Goal: Task Accomplishment & Management: Manage account settings

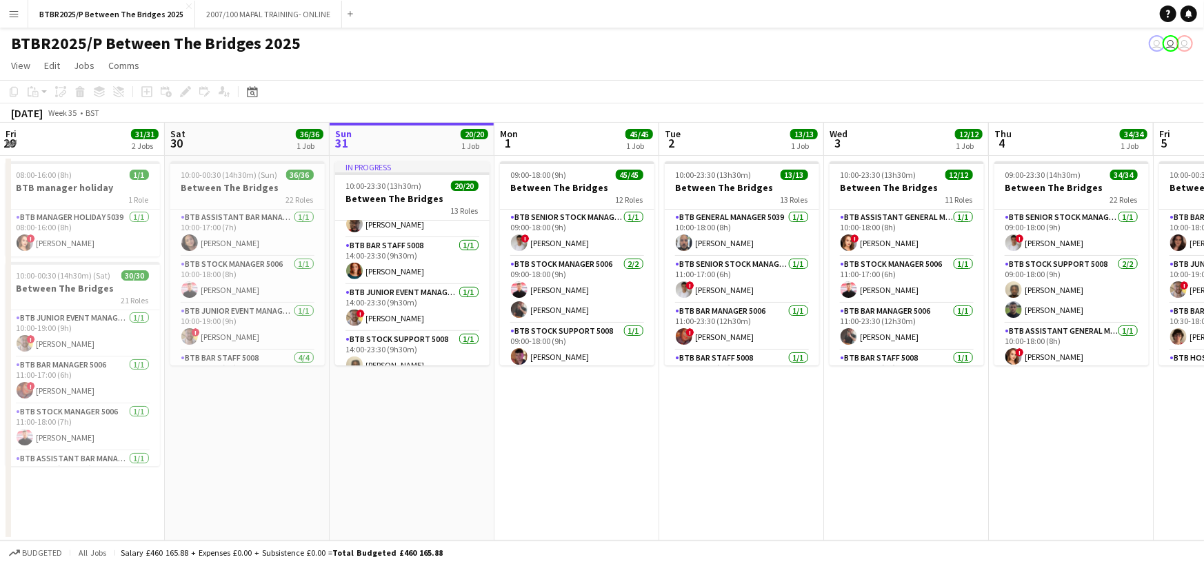
scroll to position [483, 0]
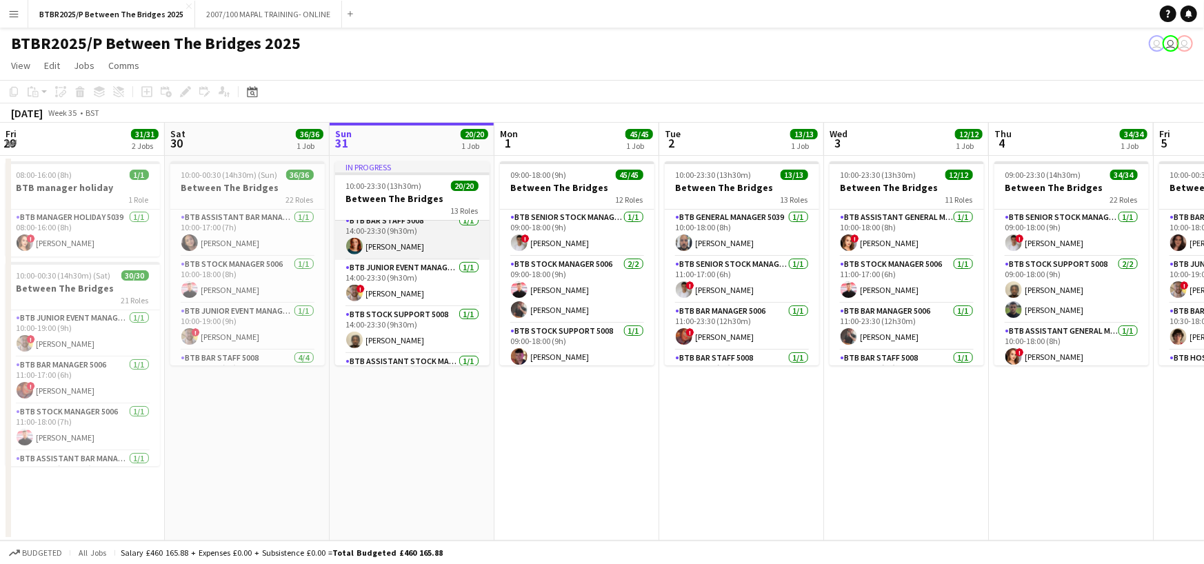
click at [448, 246] on app-card-role "BTB Bar Staff 5008 [DATE] 14:00-23:30 (9h30m) [PERSON_NAME]" at bounding box center [412, 236] width 155 height 47
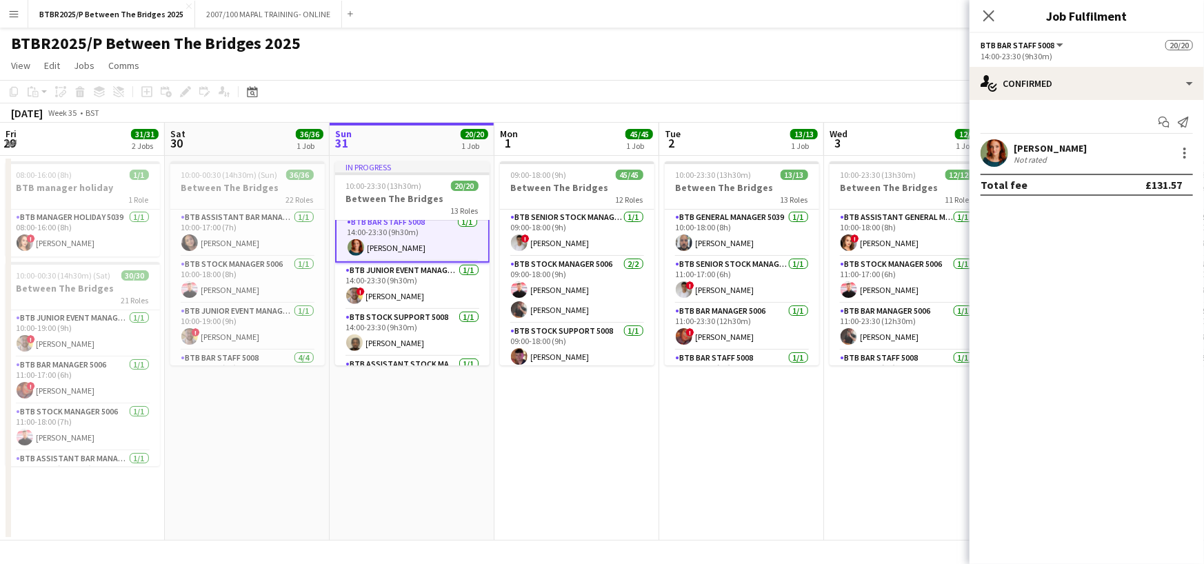
scroll to position [484, 0]
click at [1182, 148] on div at bounding box center [1185, 153] width 17 height 17
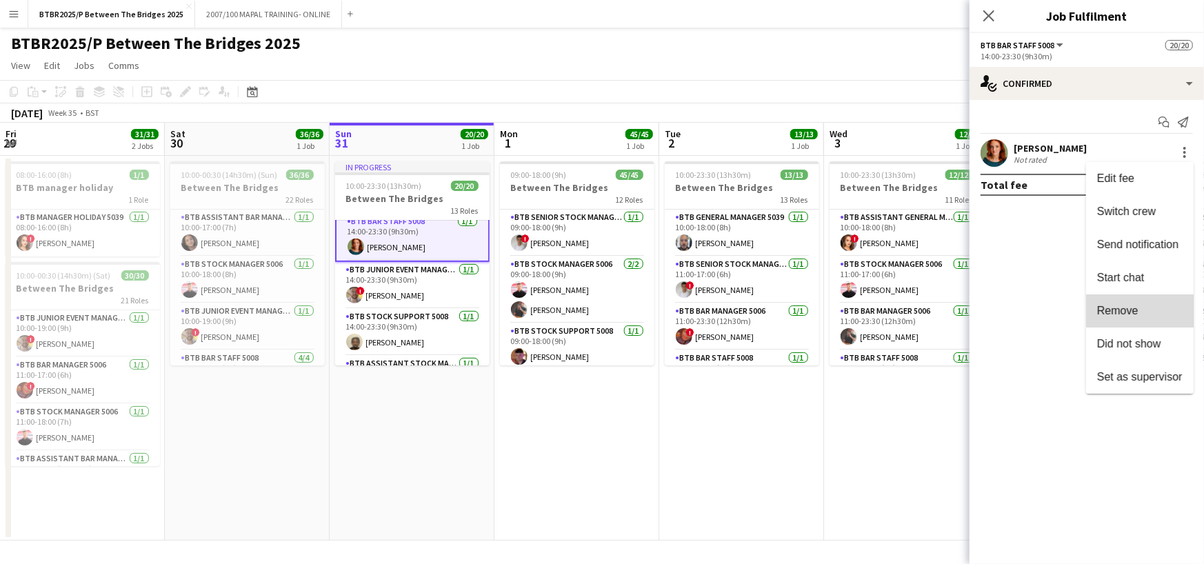
click at [1147, 309] on span "Remove" at bounding box center [1140, 311] width 86 height 12
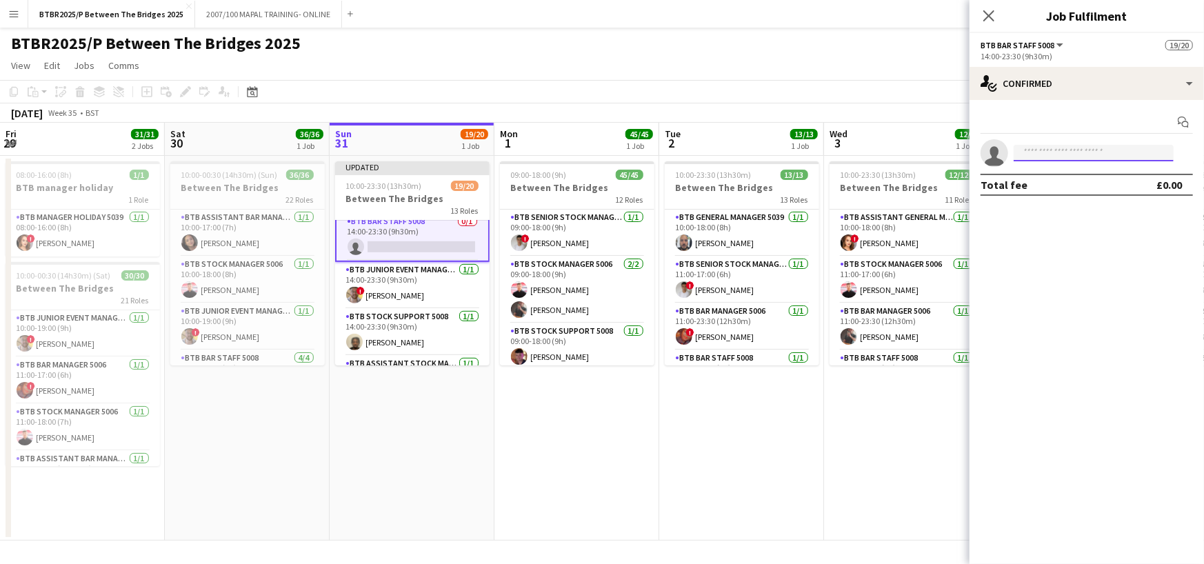
click at [1048, 155] on input at bounding box center [1094, 153] width 160 height 17
type input "***"
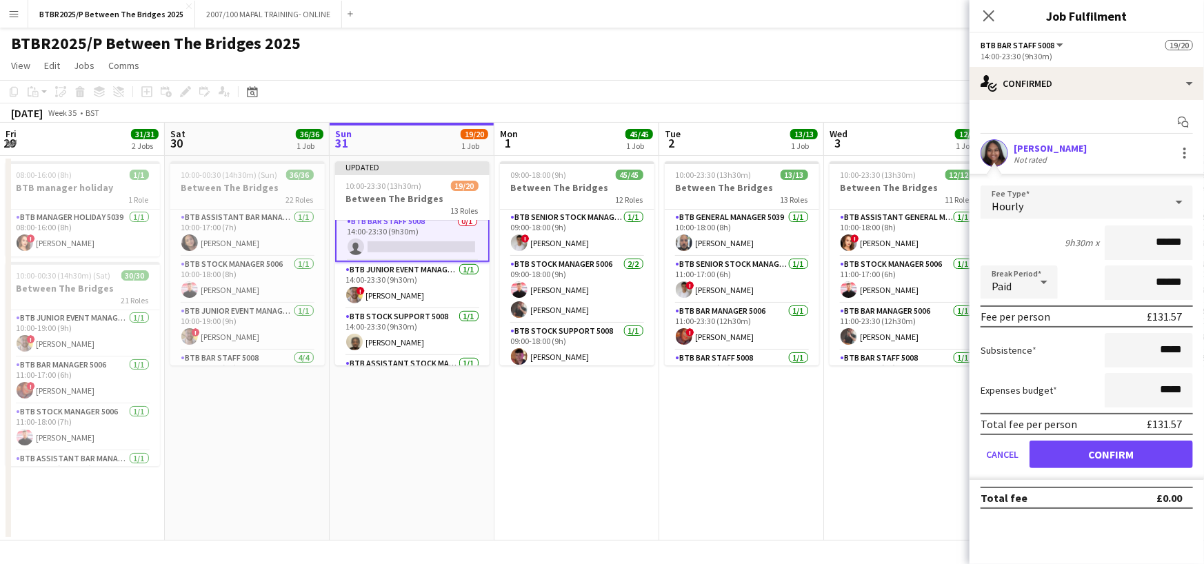
click button "Confirm" at bounding box center [1111, 455] width 163 height 28
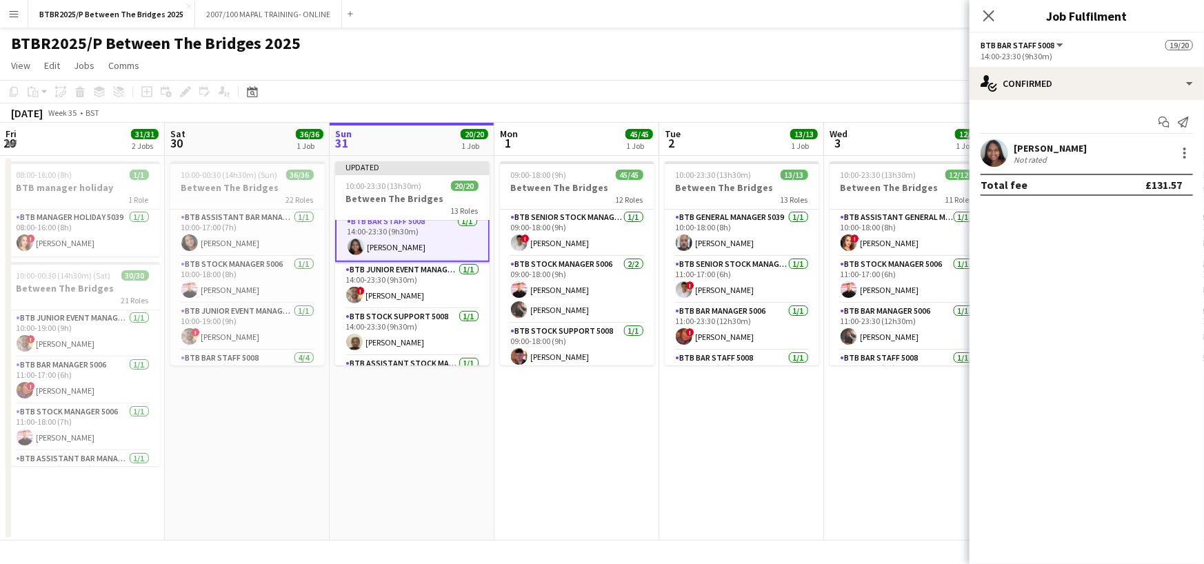
click at [925, 76] on app-page-menu "View Day view expanded Day view collapsed Month view Date picker Jump to [DATE]…" at bounding box center [602, 67] width 1204 height 26
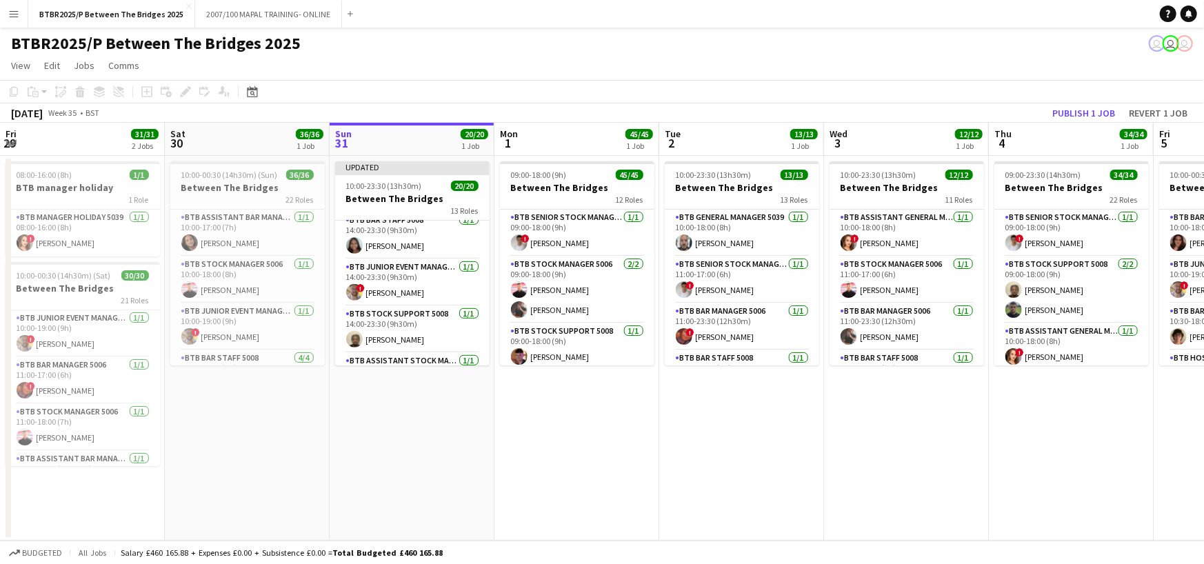
scroll to position [483, 0]
click at [1074, 117] on button "Publish 1 job" at bounding box center [1084, 113] width 74 height 18
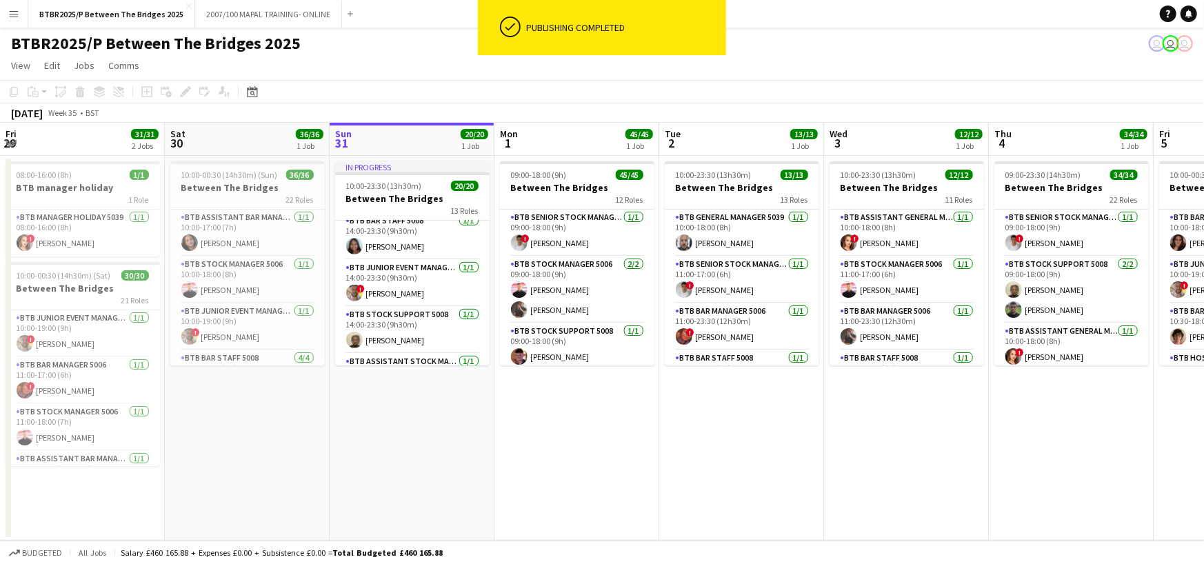
click at [965, 68] on app-page-menu "View Day view expanded Day view collapsed Month view Date picker Jump to [DATE]…" at bounding box center [602, 67] width 1204 height 26
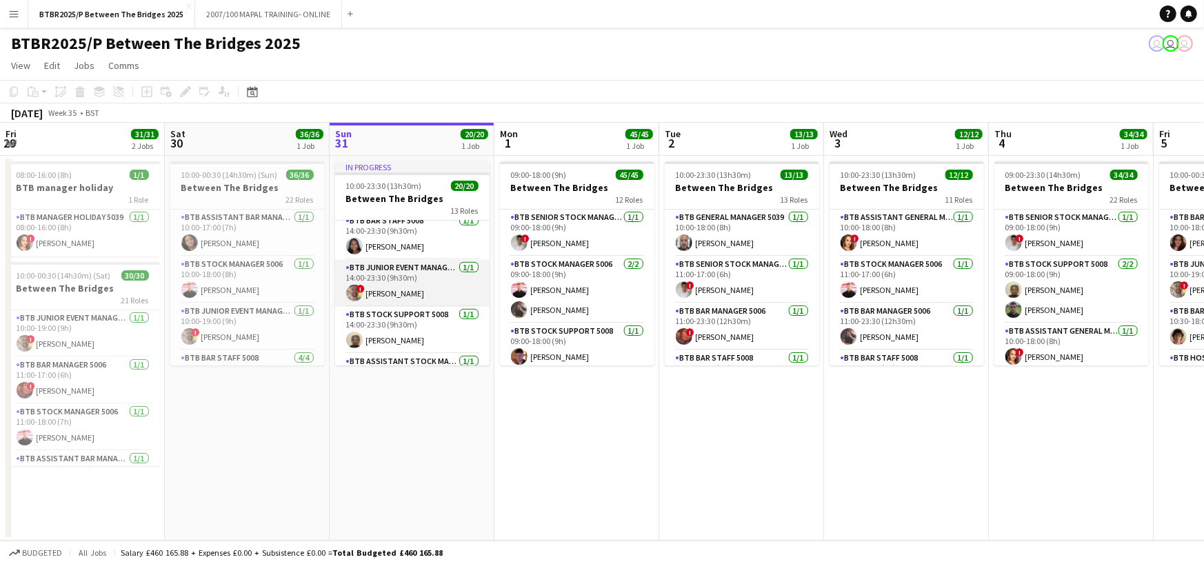
scroll to position [552, 0]
